Goal: Task Accomplishment & Management: Manage account settings

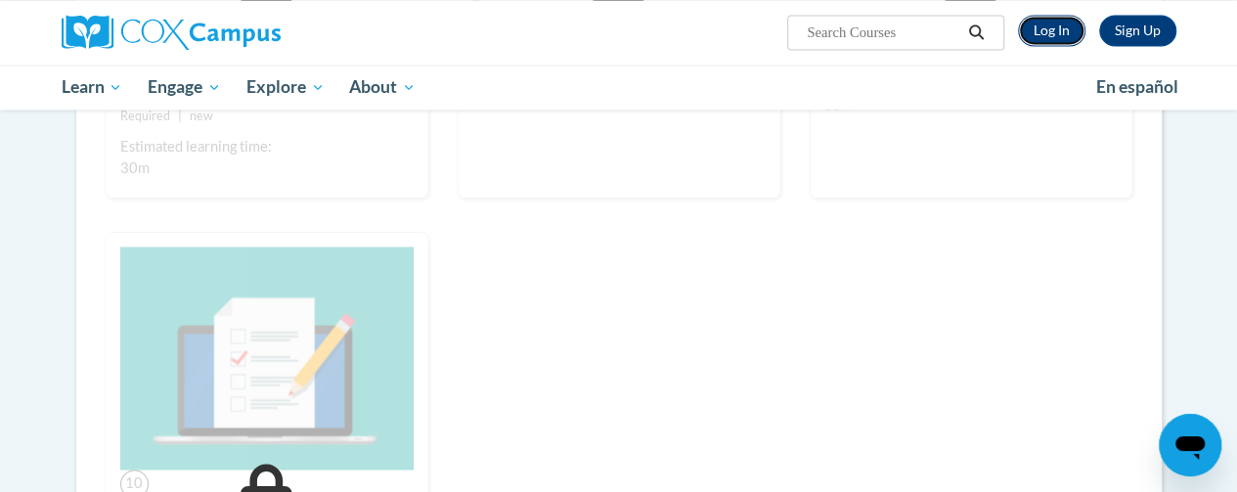
click at [1058, 27] on link "Log In" at bounding box center [1051, 30] width 67 height 31
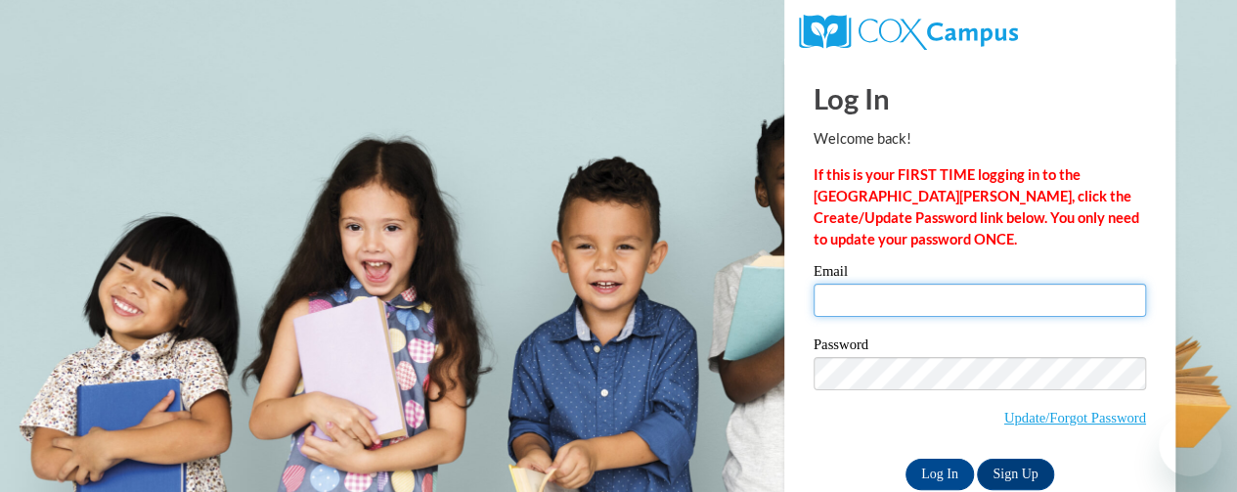
click at [878, 291] on input "Email" at bounding box center [980, 300] width 333 height 33
type input "lori.helmke@rusd.org"
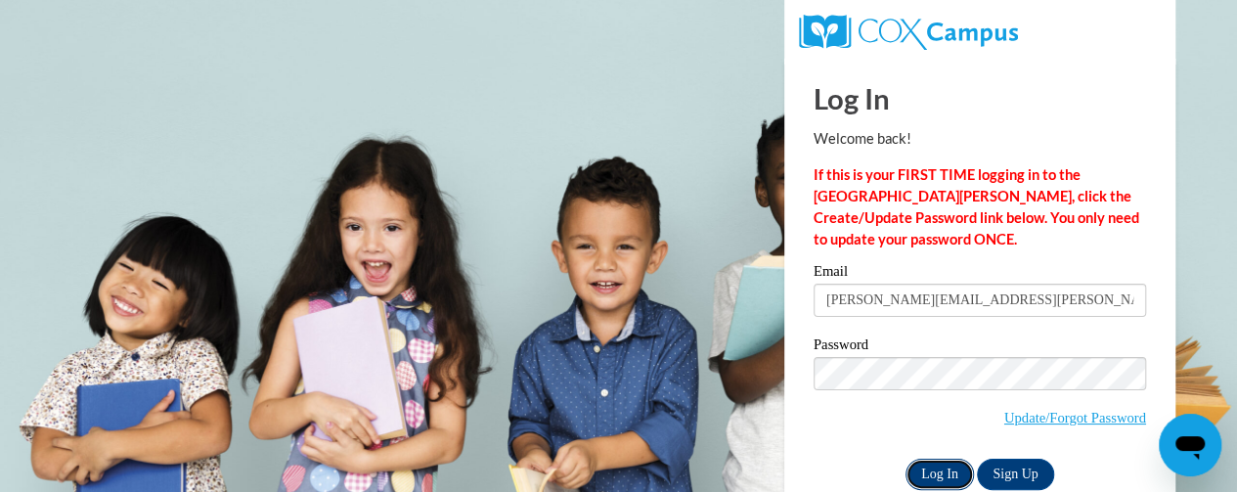
click at [939, 471] on input "Log In" at bounding box center [940, 474] width 68 height 31
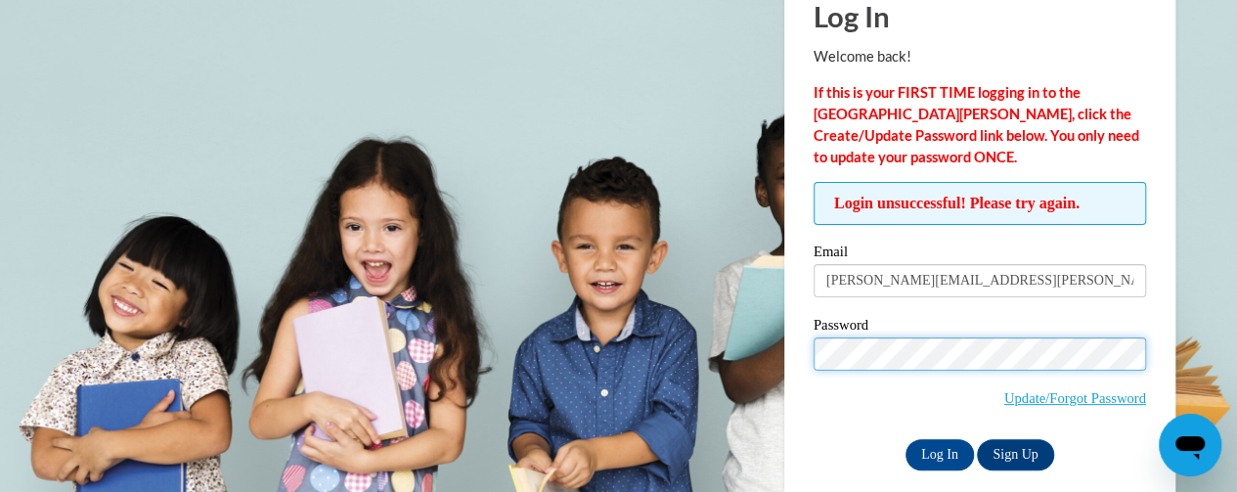
scroll to position [102, 0]
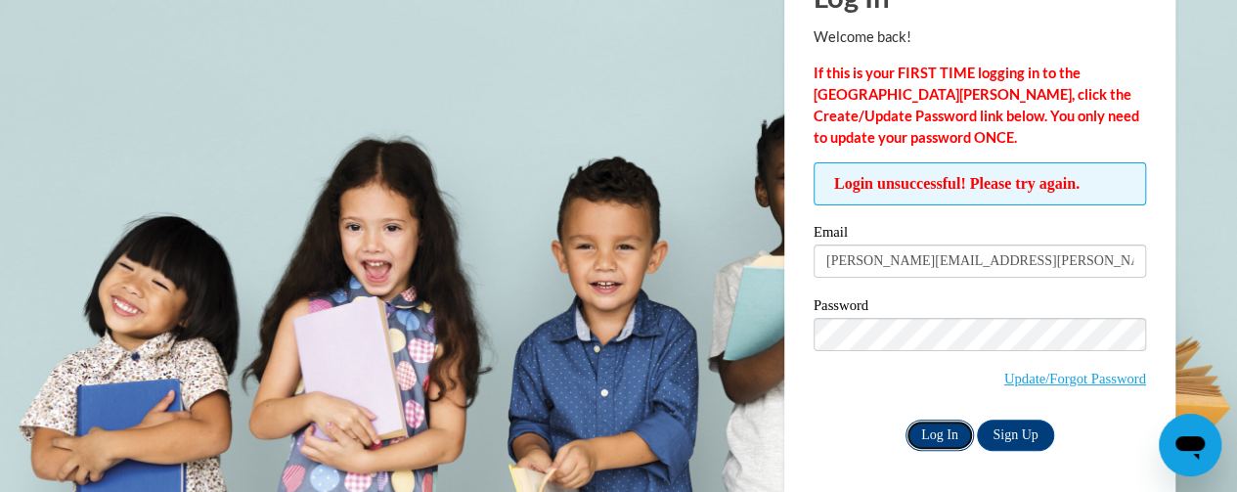
click at [932, 434] on input "Log In" at bounding box center [940, 435] width 68 height 31
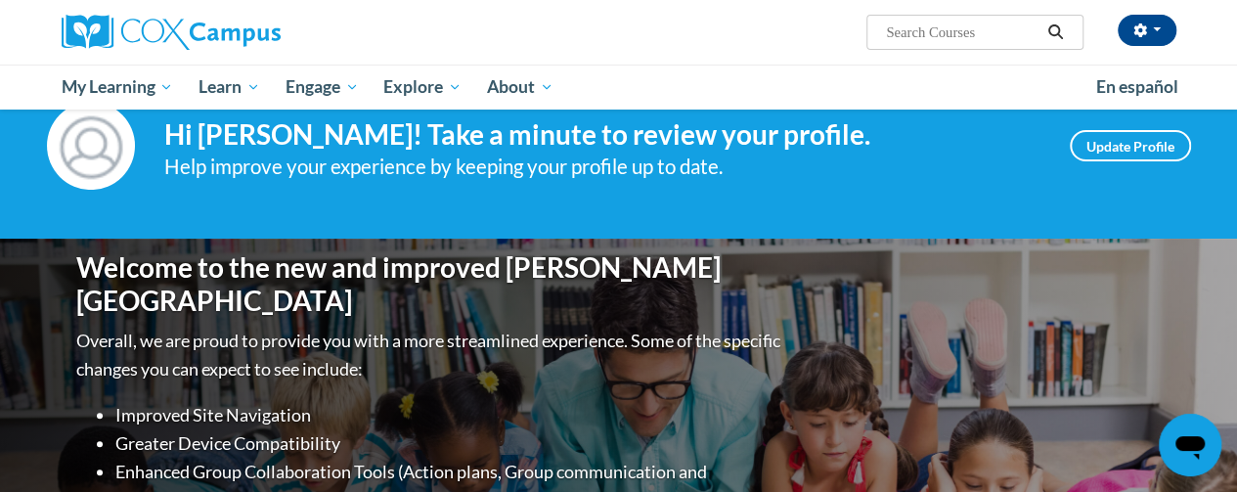
scroll to position [58, 0]
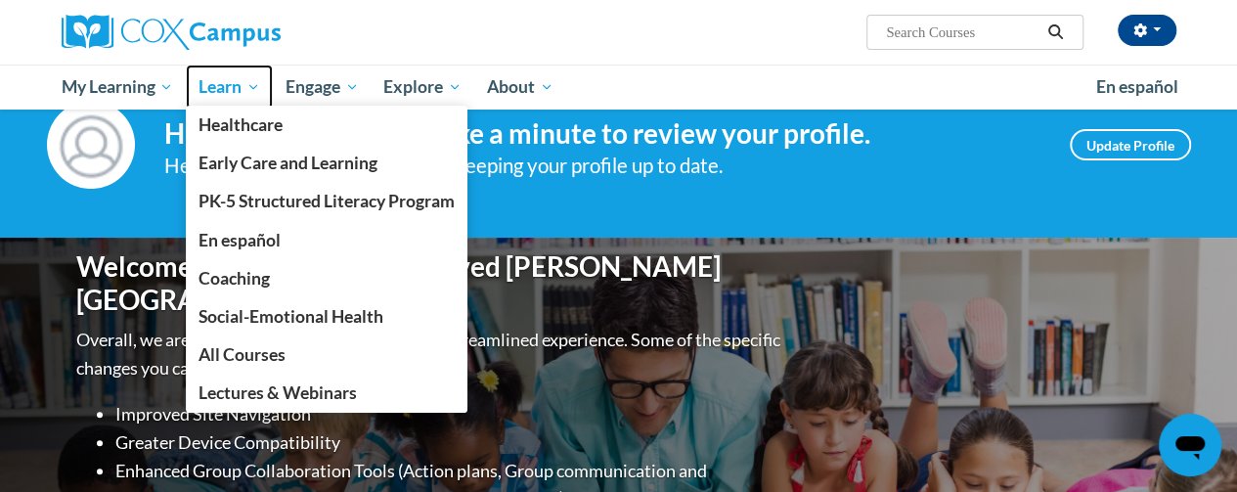
click at [220, 92] on span "Learn" at bounding box center [230, 86] width 62 height 23
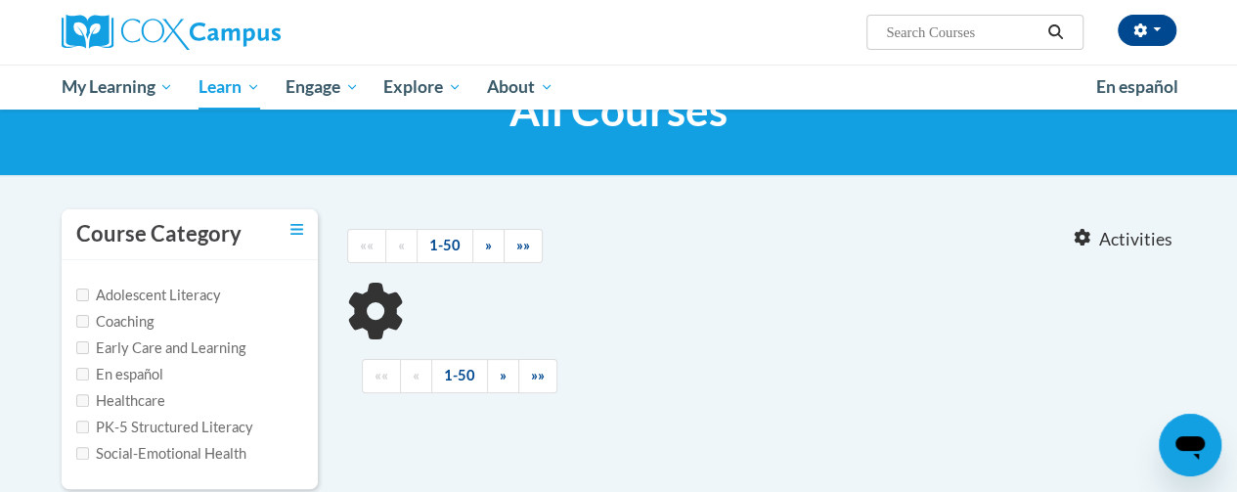
scroll to position [137, 0]
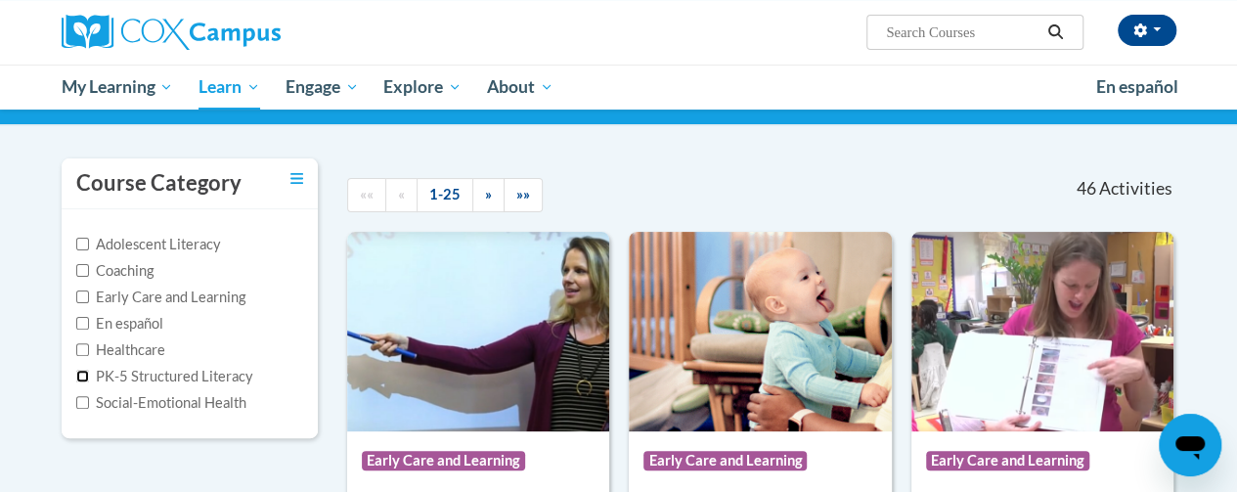
click at [83, 372] on input "PK-5 Structured Literacy" at bounding box center [82, 376] width 13 height 13
checkbox input "true"
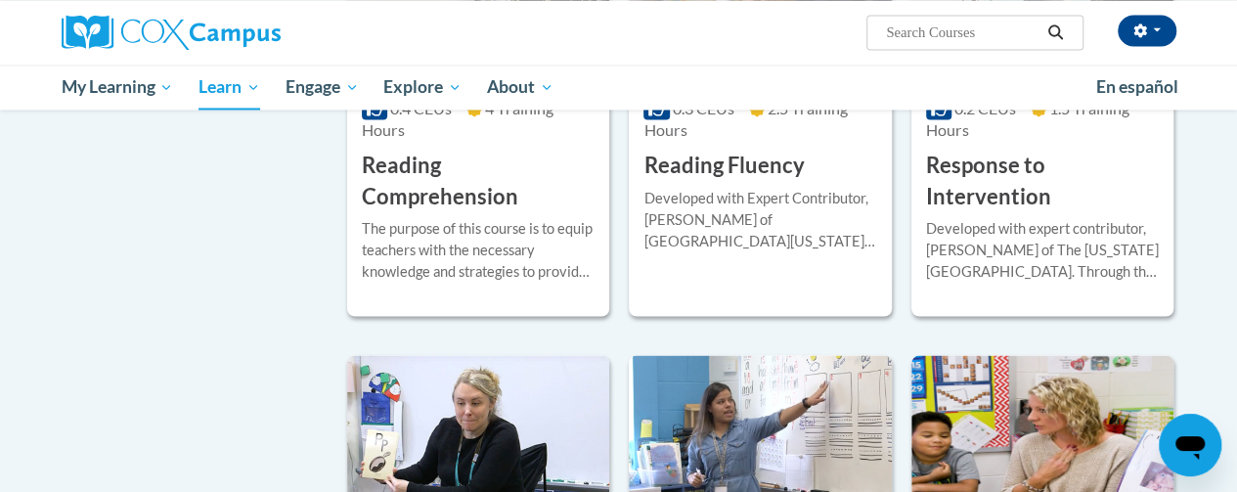
scroll to position [1653, 0]
click at [500, 224] on div "The purpose of this course is to equip teachers with the necessary knowledge an…" at bounding box center [478, 249] width 233 height 65
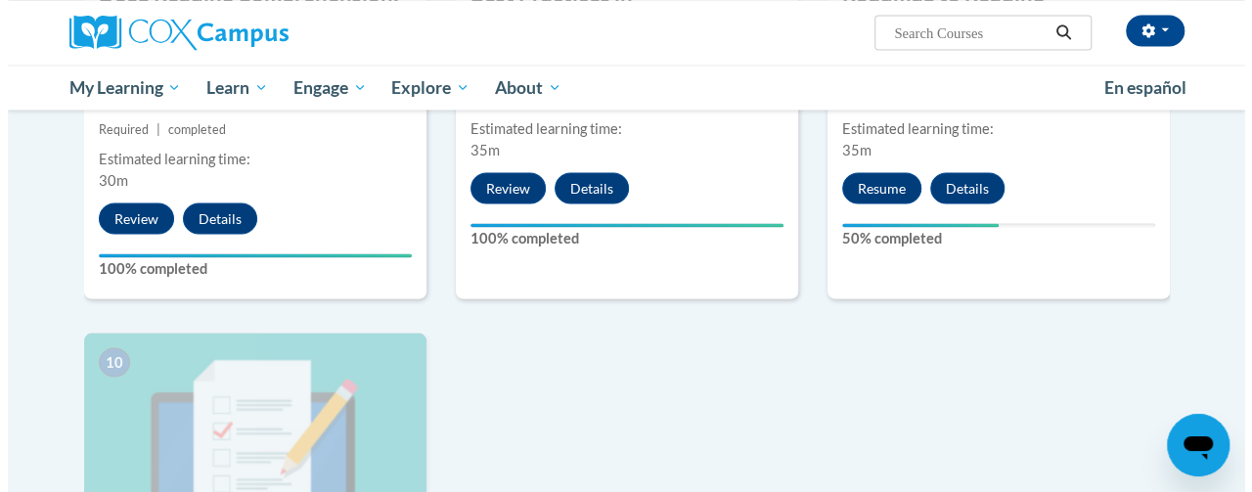
scroll to position [1827, 0]
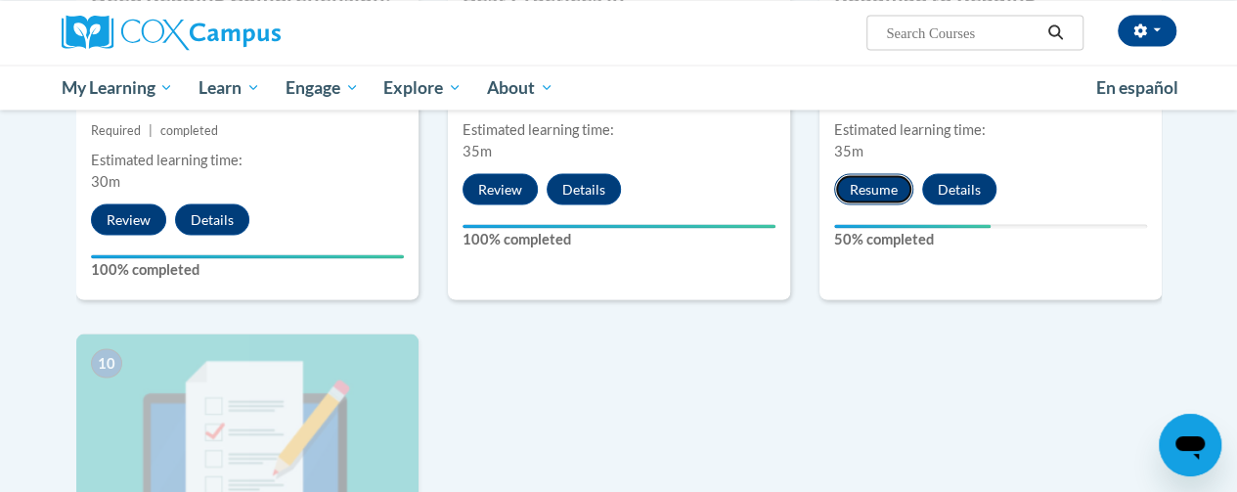
click at [880, 190] on button "Resume" at bounding box center [873, 188] width 79 height 31
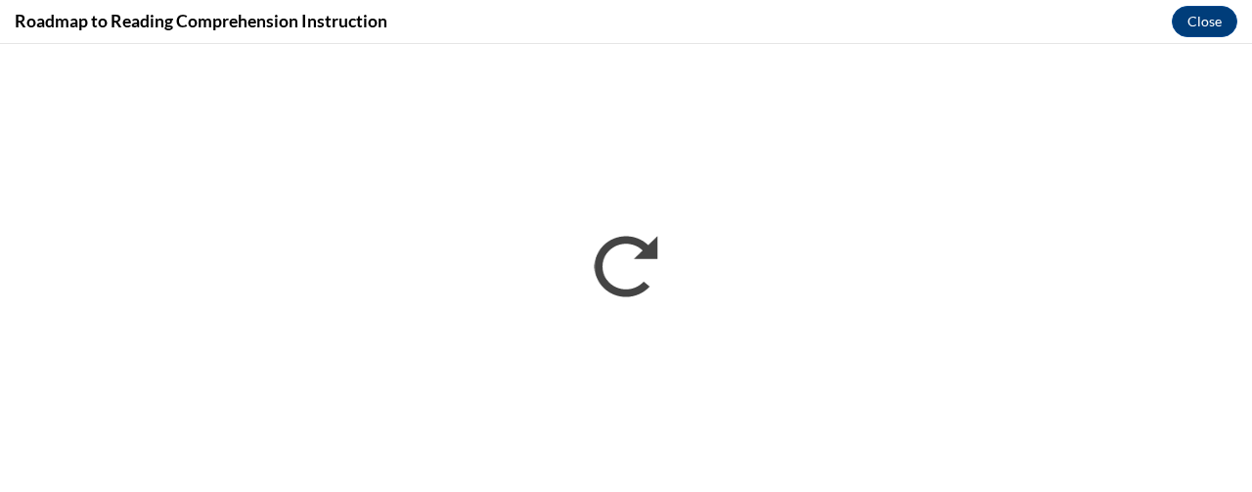
scroll to position [0, 0]
